Goal: Task Accomplishment & Management: Use online tool/utility

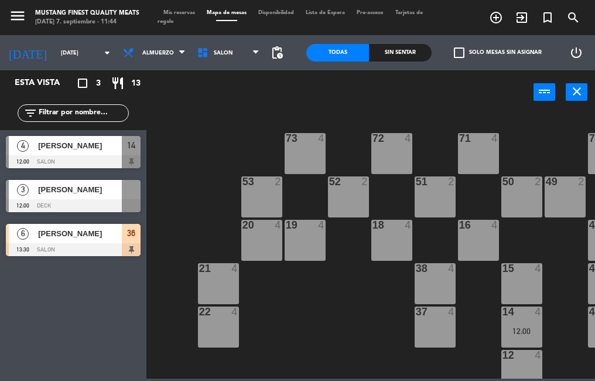
scroll to position [131, 216]
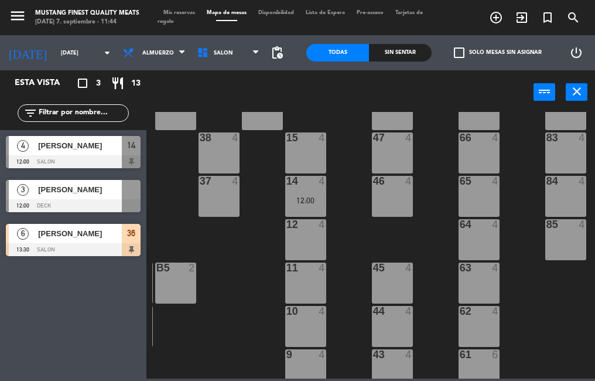
click at [469, 234] on div "64 4" at bounding box center [478, 239] width 41 height 41
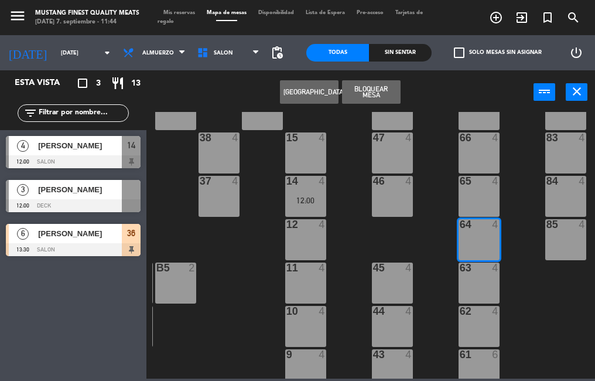
click at [98, 198] on div "[PERSON_NAME]" at bounding box center [79, 189] width 85 height 19
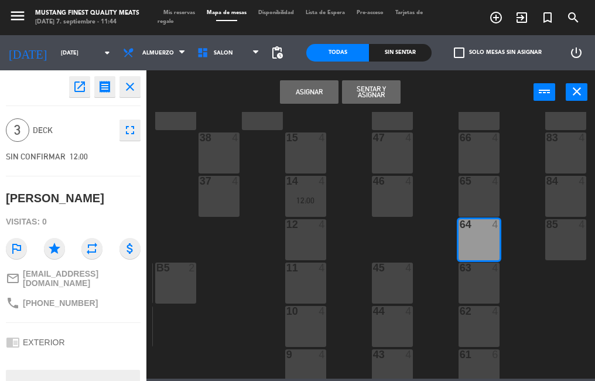
click at [301, 97] on button "Asignar" at bounding box center [309, 91] width 59 height 23
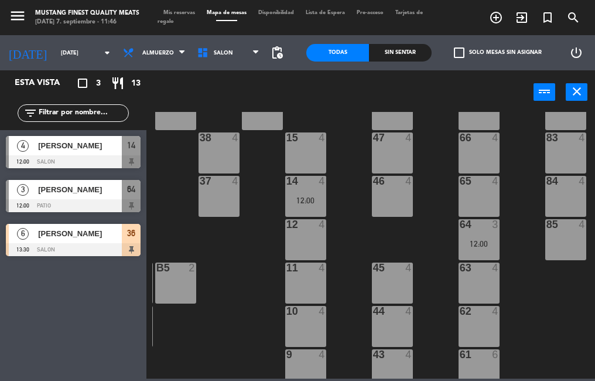
click at [60, 153] on div "[PERSON_NAME]" at bounding box center [79, 145] width 85 height 19
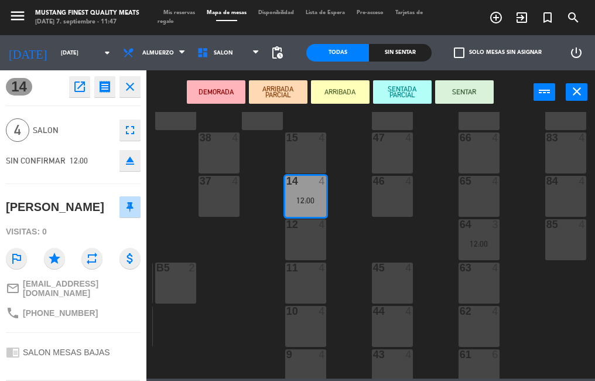
click at [455, 92] on button "SENTAR" at bounding box center [464, 91] width 59 height 23
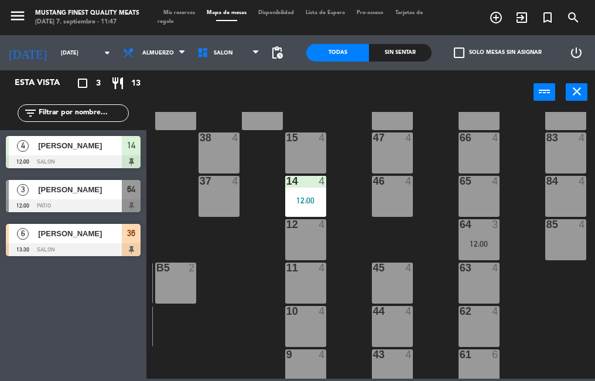
click at [304, 196] on div "12:00" at bounding box center [305, 200] width 41 height 8
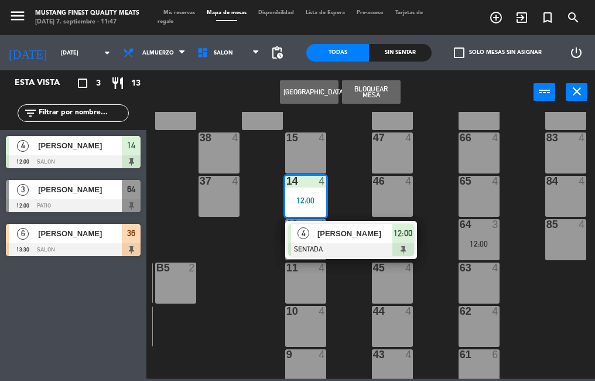
click at [355, 236] on span "[PERSON_NAME]" at bounding box center [354, 233] width 75 height 12
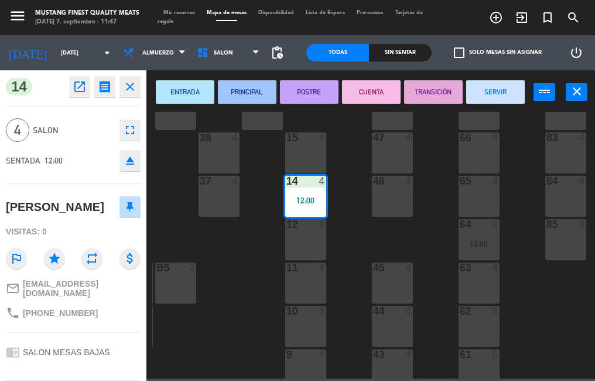
click at [488, 97] on button "SERVIR" at bounding box center [495, 91] width 59 height 23
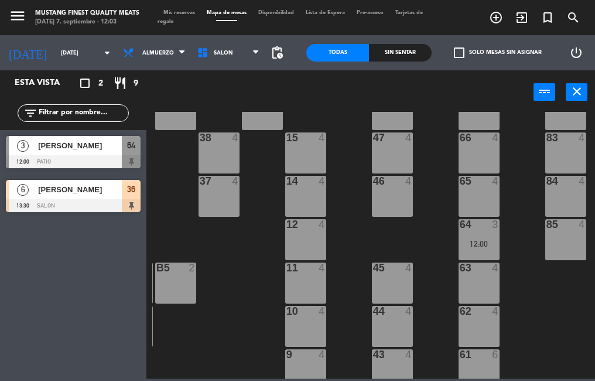
click at [83, 145] on span "[PERSON_NAME]" at bounding box center [80, 145] width 84 height 12
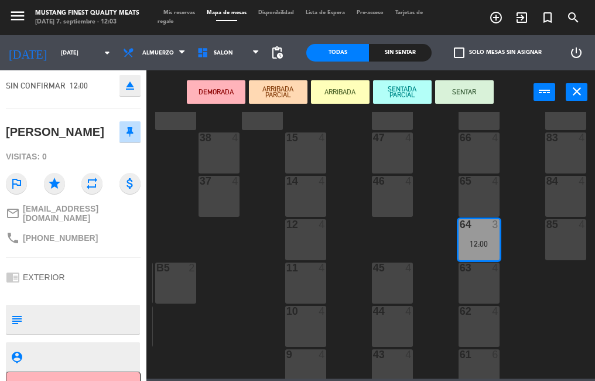
scroll to position [110, 0]
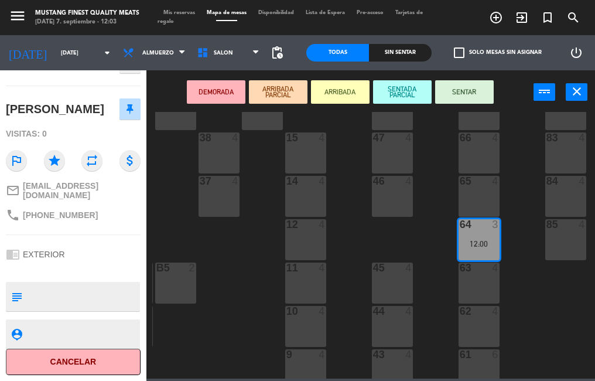
click at [458, 94] on button "SENTAR" at bounding box center [464, 91] width 59 height 23
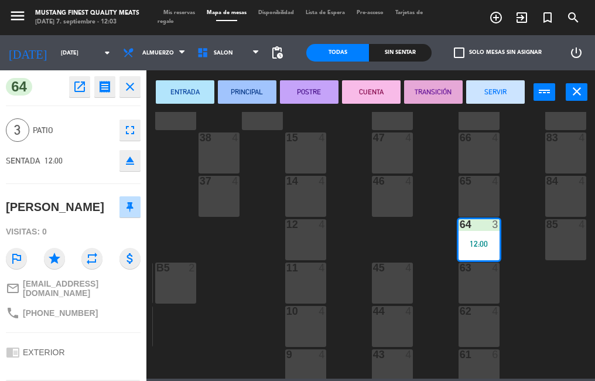
click at [506, 93] on button "SERVIR" at bounding box center [495, 91] width 59 height 23
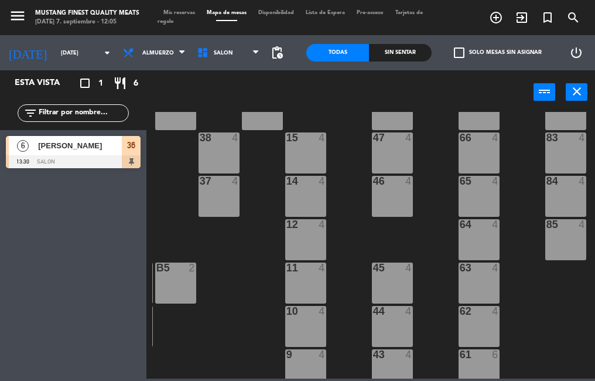
click at [184, 12] on span "Mis reservas" at bounding box center [179, 12] width 43 height 5
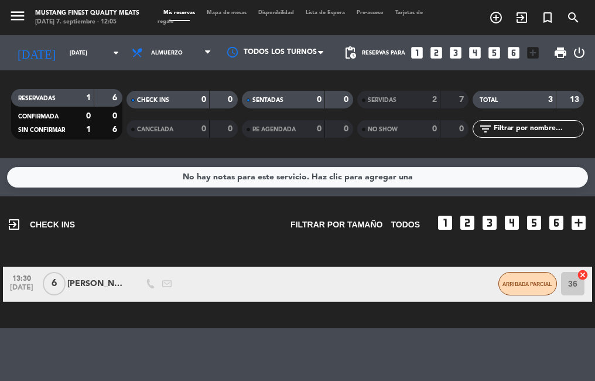
click at [237, 13] on span "Mapa de mesas" at bounding box center [227, 12] width 52 height 5
